Goal: Task Accomplishment & Management: Use online tool/utility

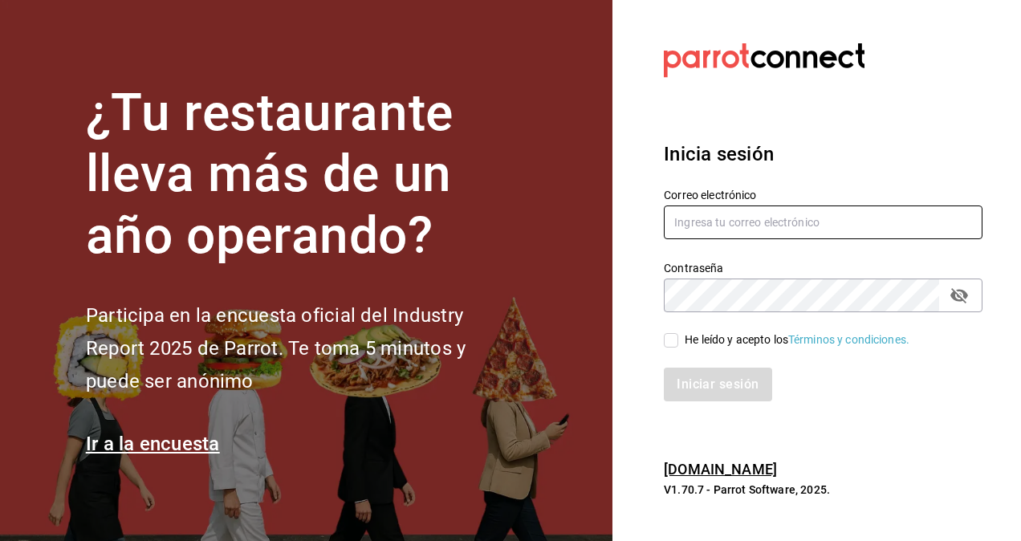
type input "[PERSON_NAME][EMAIL_ADDRESS][PERSON_NAME][DOMAIN_NAME]"
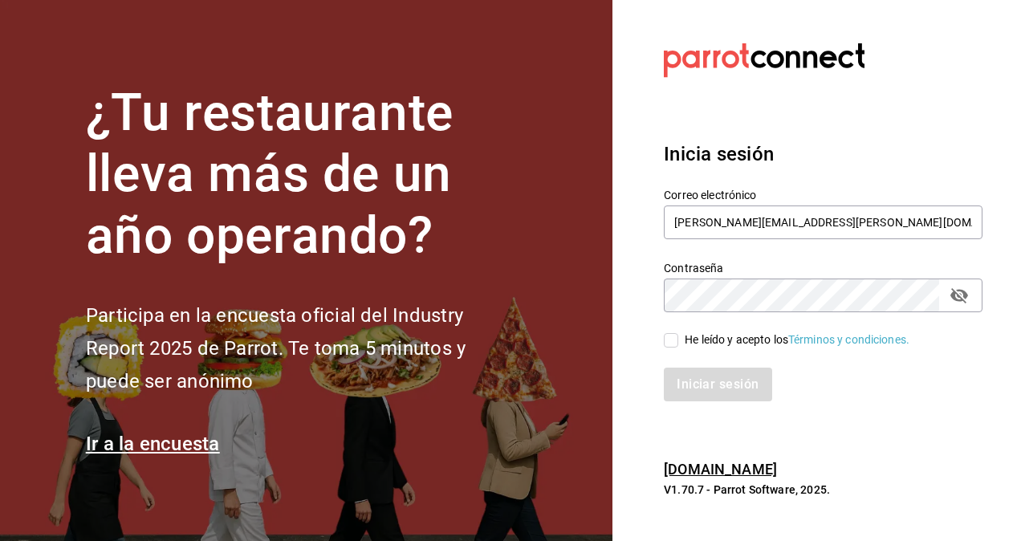
click at [674, 340] on input "He leído y acepto los Términos y condiciones." at bounding box center [671, 340] width 14 height 14
checkbox input "true"
click at [721, 393] on button "Iniciar sesión" at bounding box center [718, 385] width 109 height 34
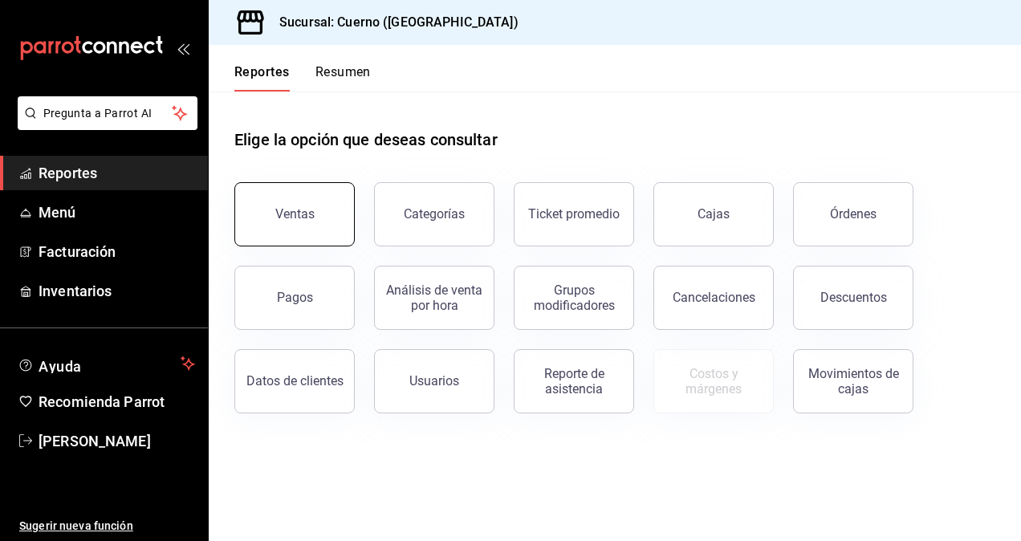
click at [287, 220] on div "Ventas" at bounding box center [294, 213] width 39 height 15
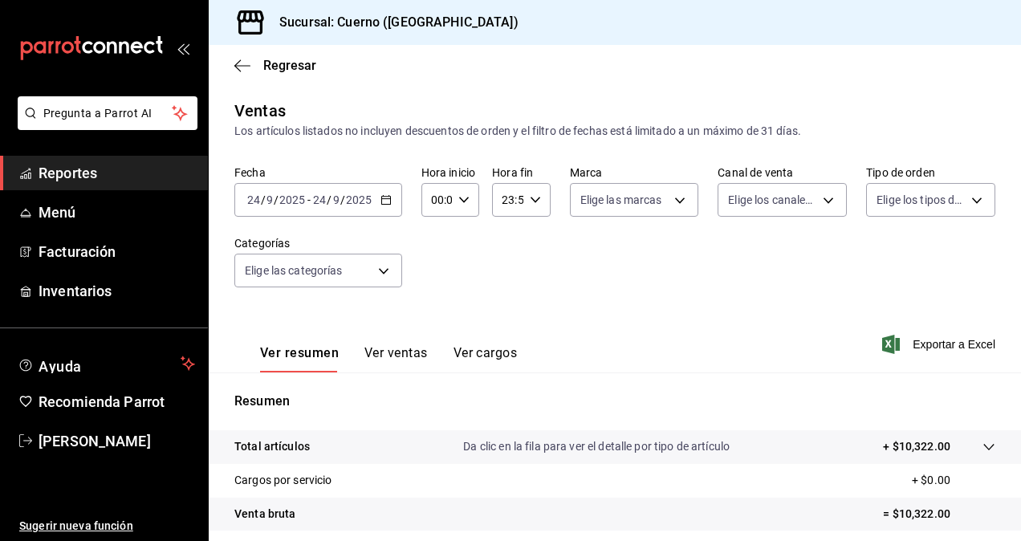
click at [316, 195] on input "24" at bounding box center [319, 199] width 14 height 13
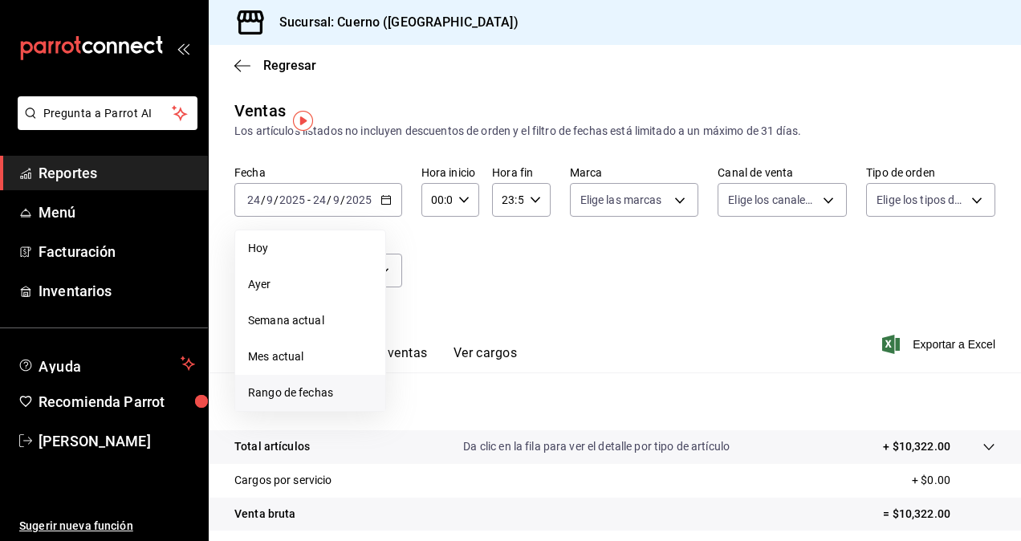
click at [288, 395] on span "Rango de fechas" at bounding box center [310, 392] width 124 height 17
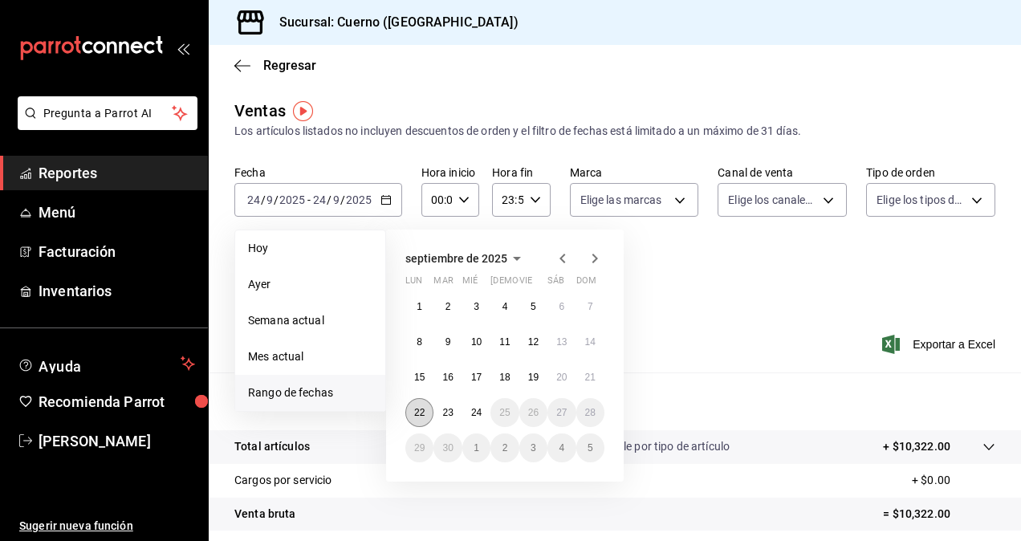
click at [416, 417] on abbr "22" at bounding box center [419, 412] width 10 height 11
click at [482, 417] on button "24" at bounding box center [476, 412] width 28 height 29
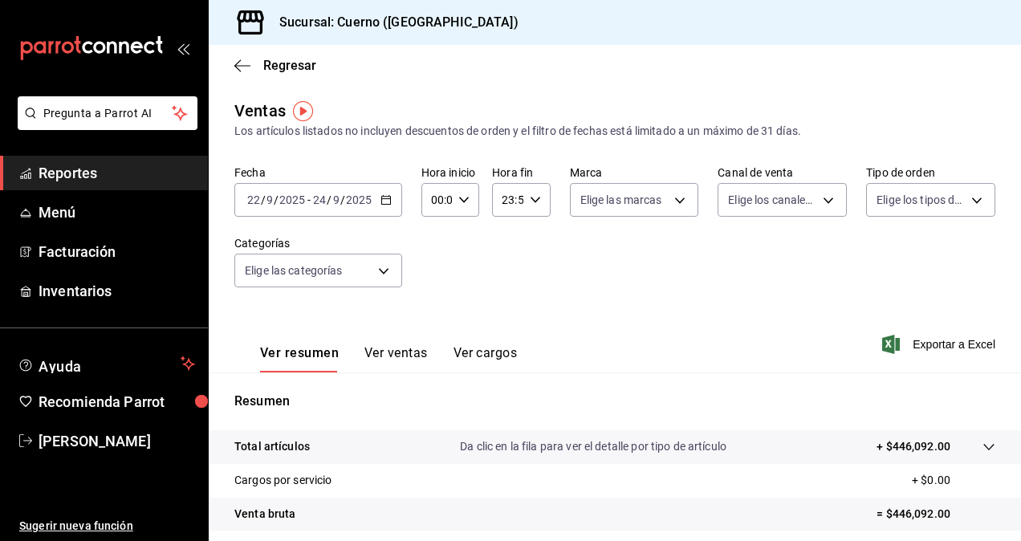
click at [458, 202] on icon "button" at bounding box center [463, 199] width 11 height 11
click at [437, 304] on button "05" at bounding box center [434, 311] width 22 height 32
type input "05:00"
click at [465, 238] on span "00" at bounding box center [463, 240] width 3 height 13
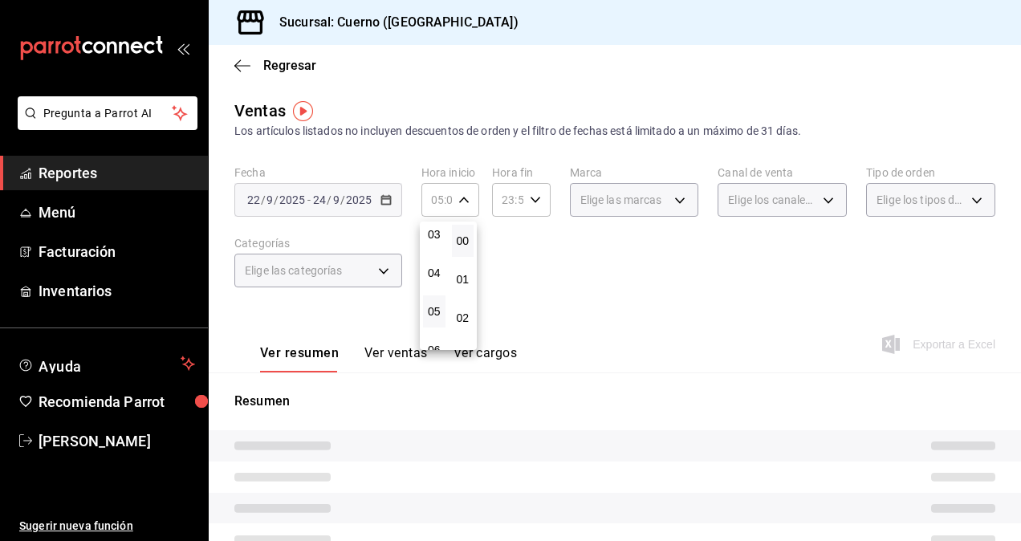
click at [530, 194] on div at bounding box center [510, 270] width 1021 height 541
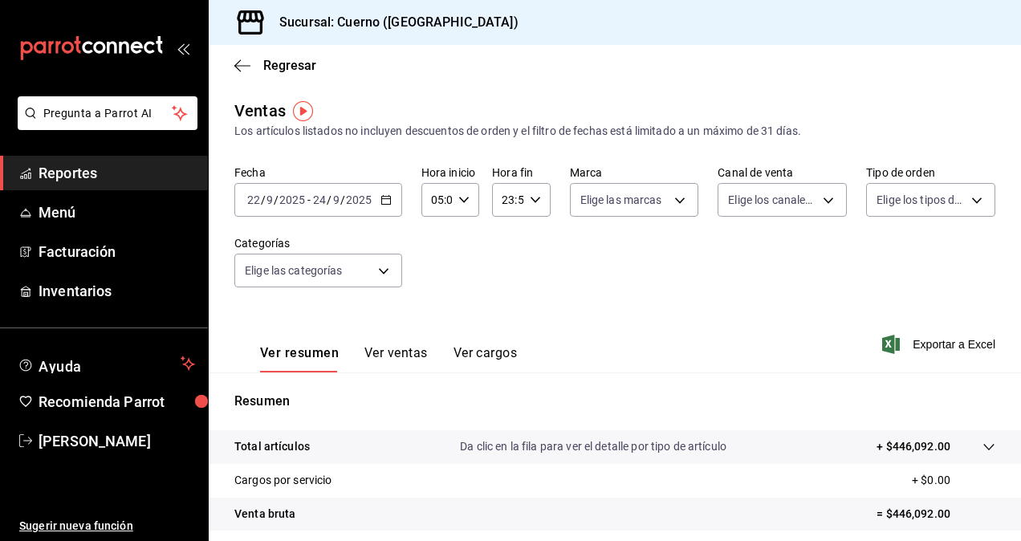
click at [517, 194] on input "23:59" at bounding box center [507, 200] width 30 height 32
click at [504, 274] on span "05" at bounding box center [503, 269] width 3 height 13
click at [535, 234] on span "00" at bounding box center [532, 240] width 3 height 13
type input "05:00"
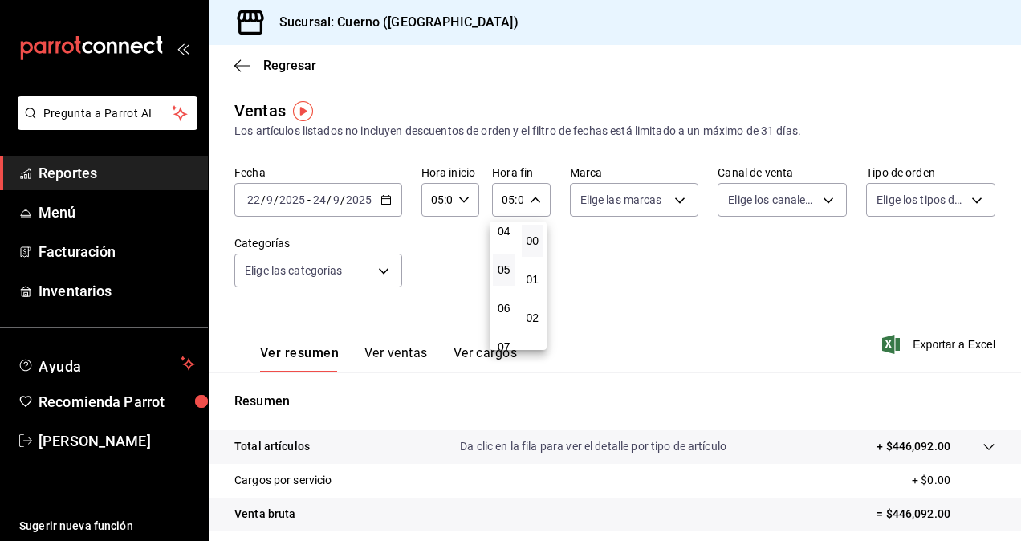
click at [645, 204] on div at bounding box center [510, 270] width 1021 height 541
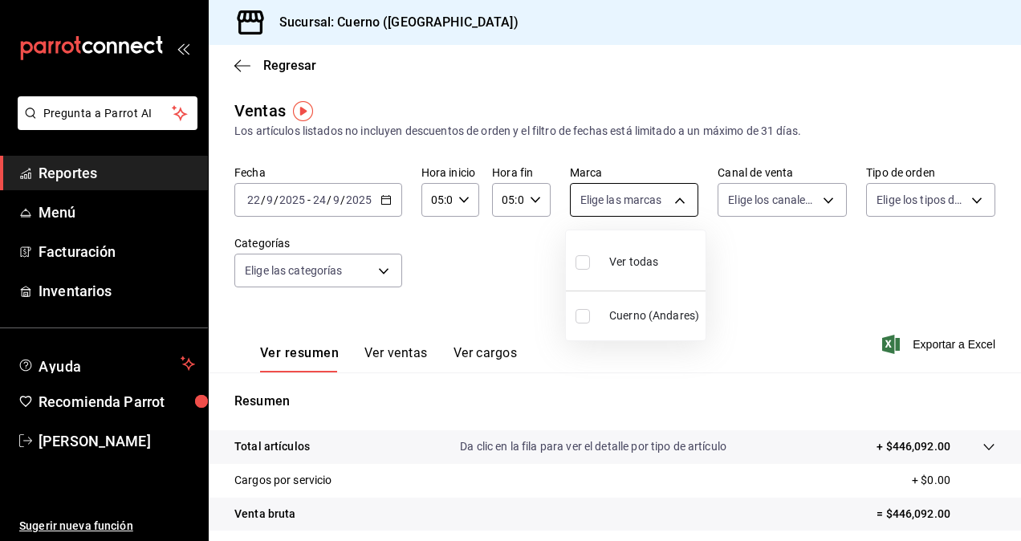
click at [634, 197] on body "Pregunta a Parrot AI Reportes Menú Facturación Inventarios Ayuda Recomienda Par…" at bounding box center [510, 270] width 1021 height 541
click at [583, 264] on input "checkbox" at bounding box center [582, 262] width 14 height 14
checkbox input "true"
type input "c9e961b9-bc29-480f-a65c-324ff110f526"
checkbox input "true"
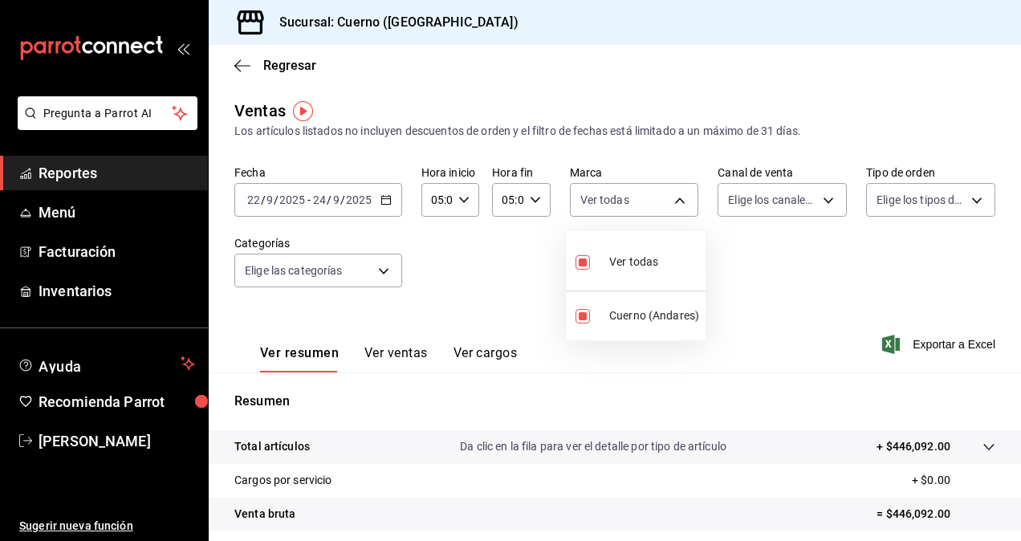
click at [761, 204] on div at bounding box center [510, 270] width 1021 height 541
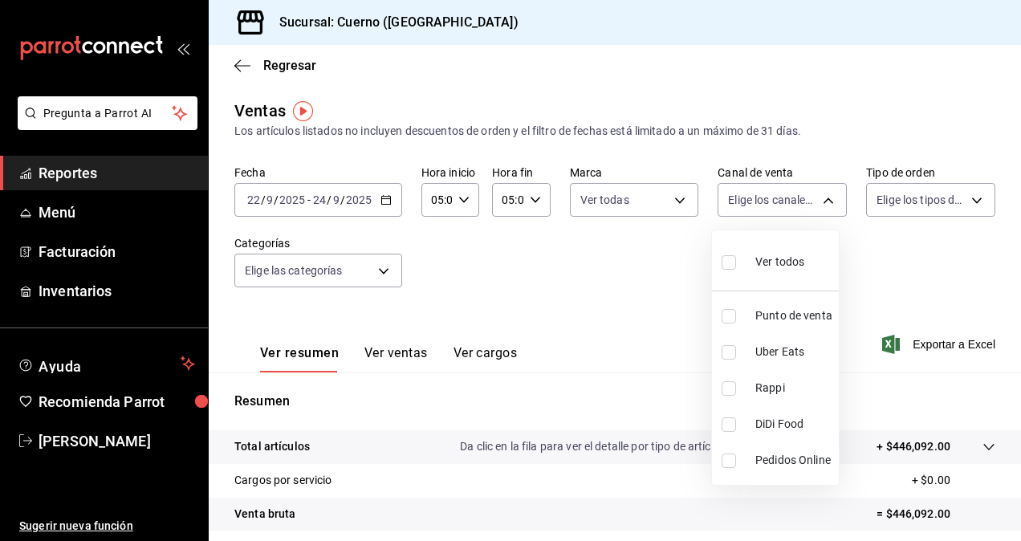
click at [761, 204] on body "Pregunta a Parrot AI Reportes Menú Facturación Inventarios Ayuda Recomienda Par…" at bounding box center [510, 270] width 1021 height 541
click at [728, 264] on input "checkbox" at bounding box center [729, 262] width 14 height 14
checkbox input "true"
type input "PARROT,UBER_EATS,RAPPI,DIDI_FOOD,ONLINE"
checkbox input "true"
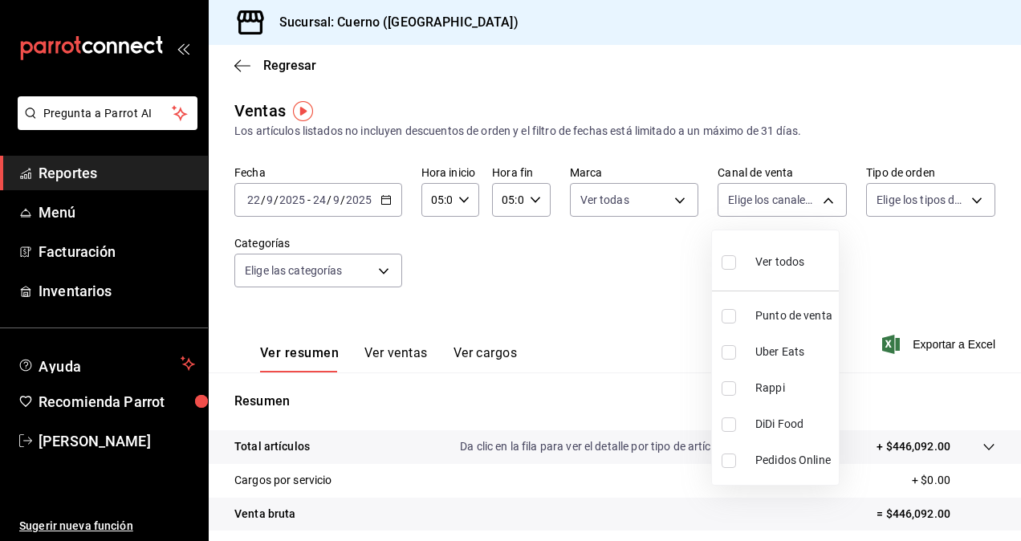
checkbox input "true"
click at [902, 198] on div at bounding box center [510, 270] width 1021 height 541
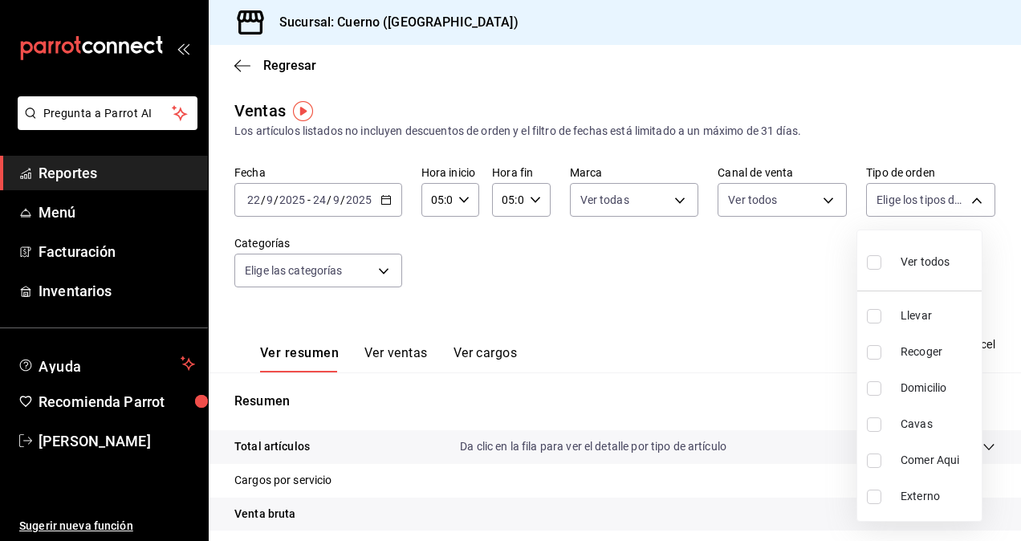
click at [902, 198] on body "Pregunta a Parrot AI Reportes Menú Facturación Inventarios Ayuda Recomienda Par…" at bounding box center [510, 270] width 1021 height 541
click at [870, 262] on input "checkbox" at bounding box center [874, 262] width 14 height 14
checkbox input "true"
type input "dfbf6a66-9e2c-4531-8c07-cb6fdb35851c,965fb10a-4951-4111-90b6-db3caf29f93a,2f3c6…"
checkbox input "true"
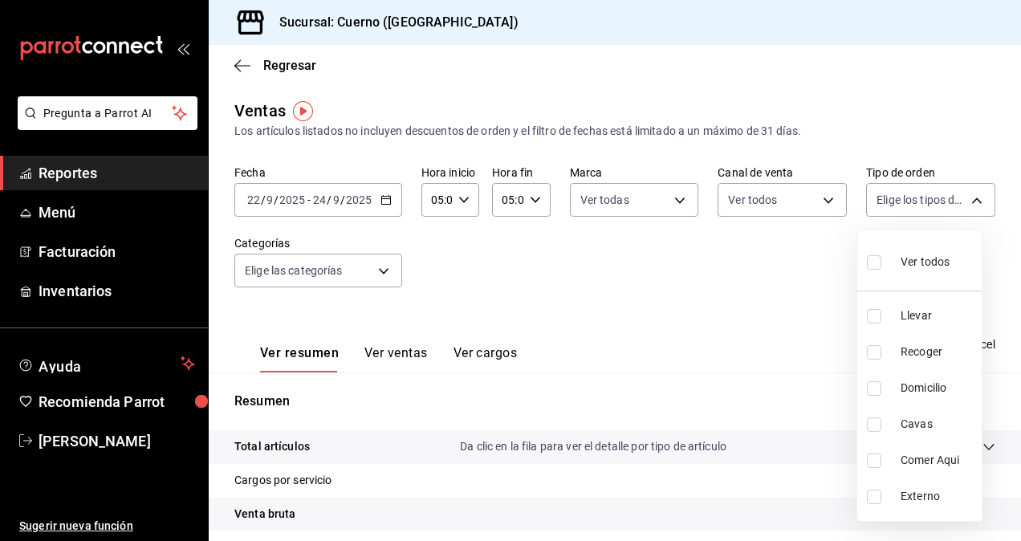
checkbox input "true"
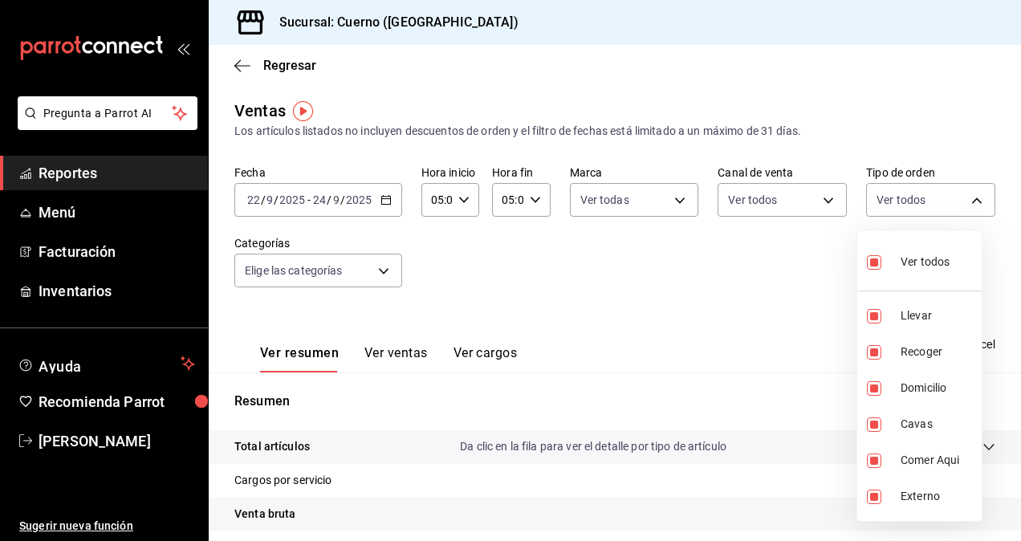
click at [732, 280] on div at bounding box center [510, 270] width 1021 height 541
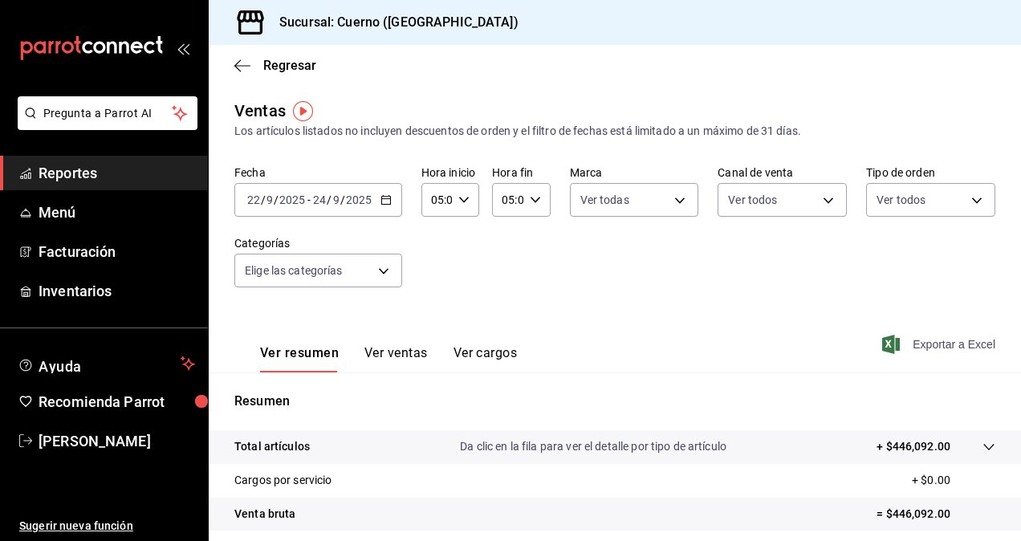
click at [917, 340] on span "Exportar a Excel" at bounding box center [940, 344] width 110 height 19
